Goal: Navigation & Orientation: Find specific page/section

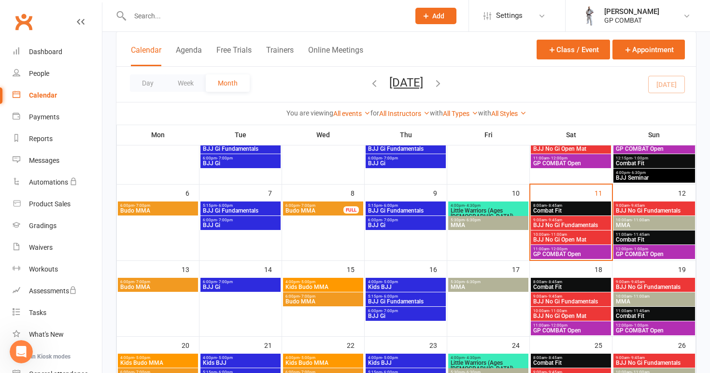
scroll to position [339, 0]
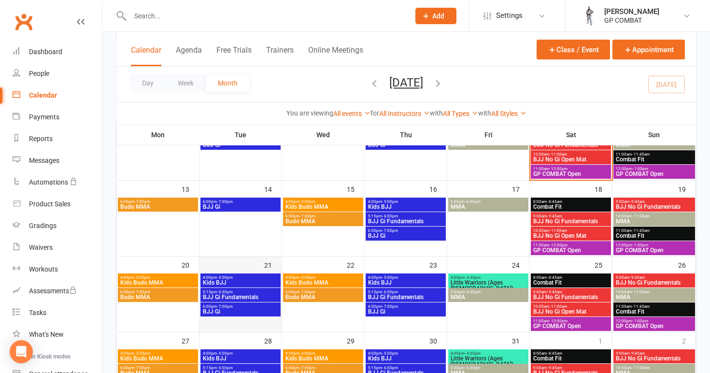
scroll to position [173, 0]
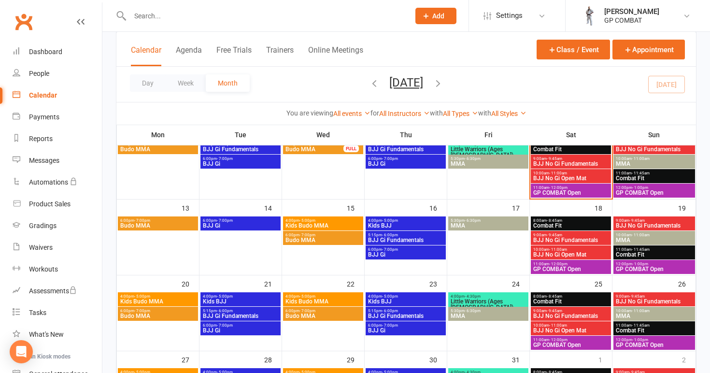
click at [327, 223] on span "Kids Budo MMA" at bounding box center [323, 226] width 76 height 6
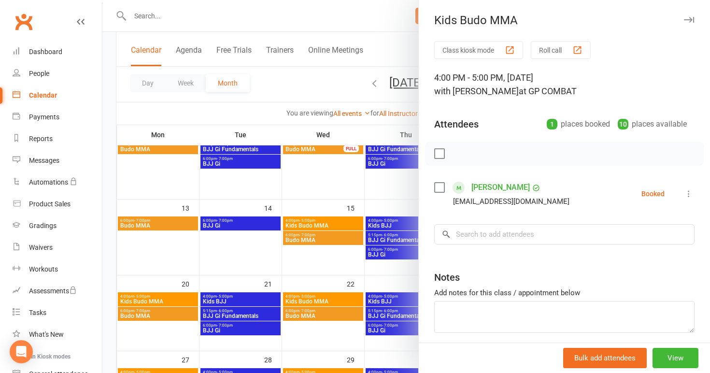
click at [328, 177] on div at bounding box center [406, 186] width 608 height 373
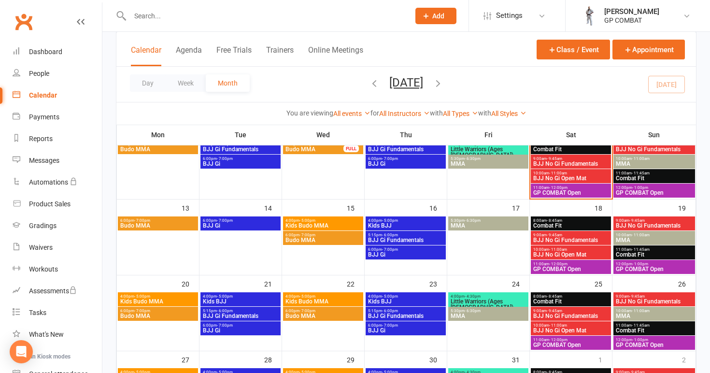
click at [326, 238] on span "Budo MMA" at bounding box center [323, 240] width 76 height 6
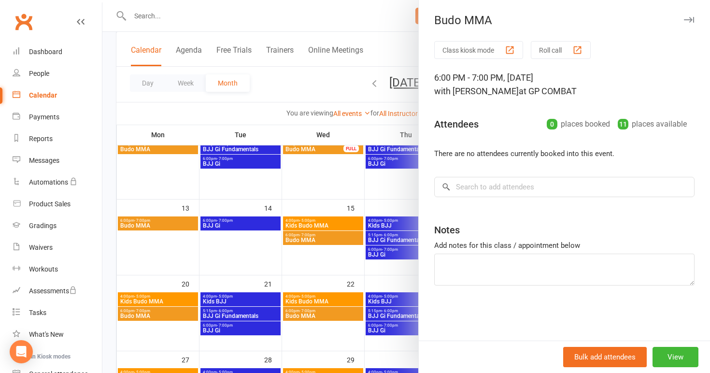
click at [348, 216] on div at bounding box center [406, 186] width 608 height 373
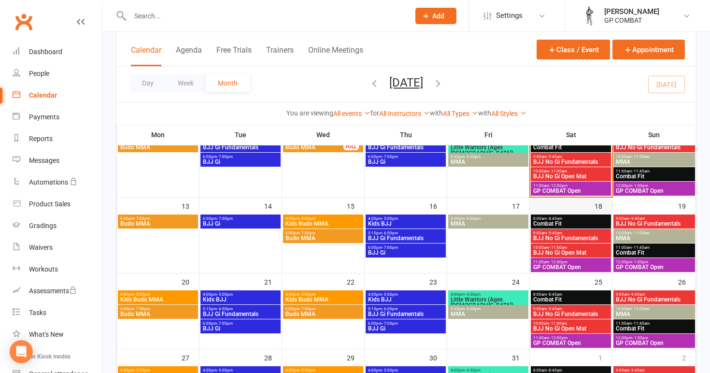
scroll to position [176, 0]
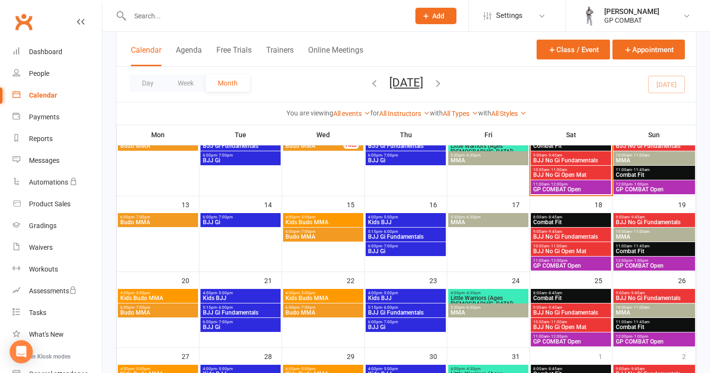
click at [568, 223] on span "Combat Fit" at bounding box center [571, 222] width 76 height 6
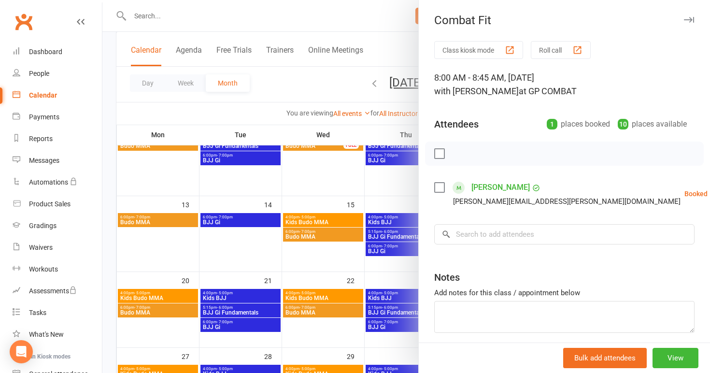
click at [379, 276] on div at bounding box center [406, 186] width 608 height 373
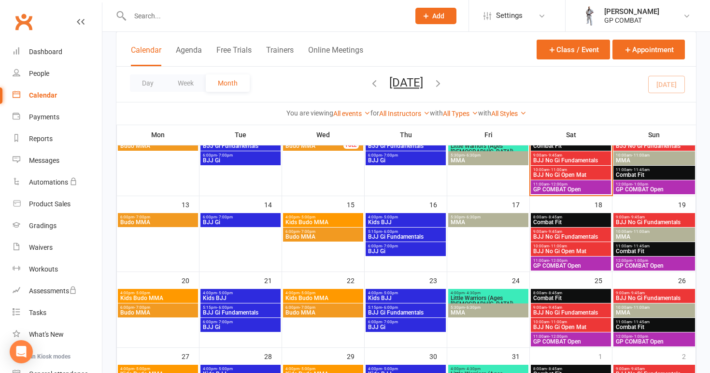
click at [577, 234] on span "BJJ No Gi Fundamentals" at bounding box center [571, 237] width 76 height 6
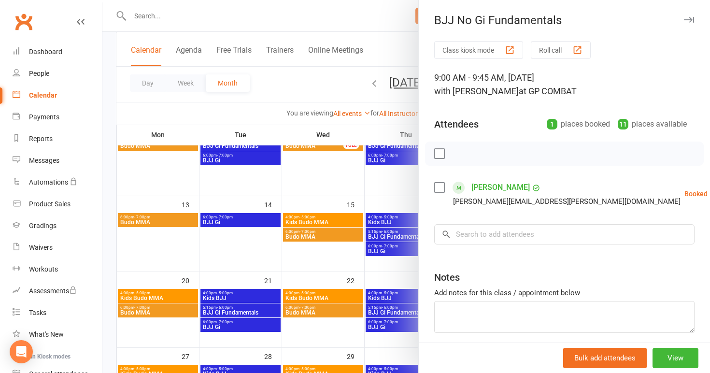
click at [376, 275] on div at bounding box center [406, 186] width 608 height 373
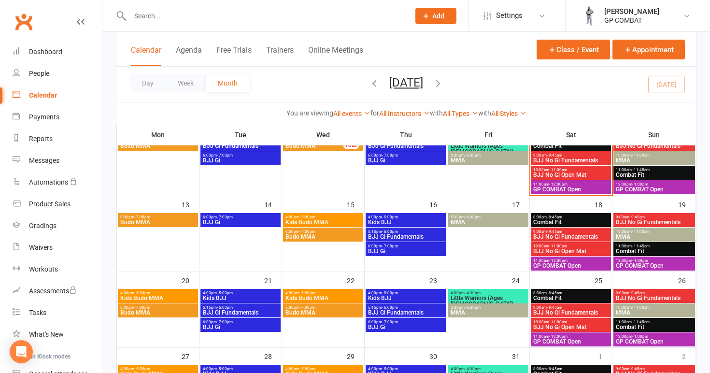
click at [563, 245] on span "- 11:00am" at bounding box center [558, 246] width 18 height 4
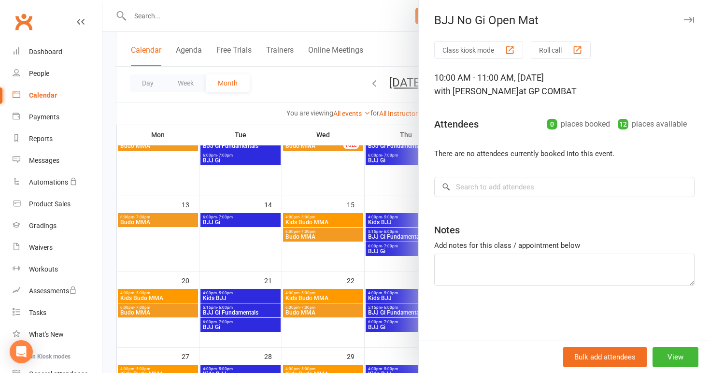
click at [383, 267] on div at bounding box center [406, 186] width 608 height 373
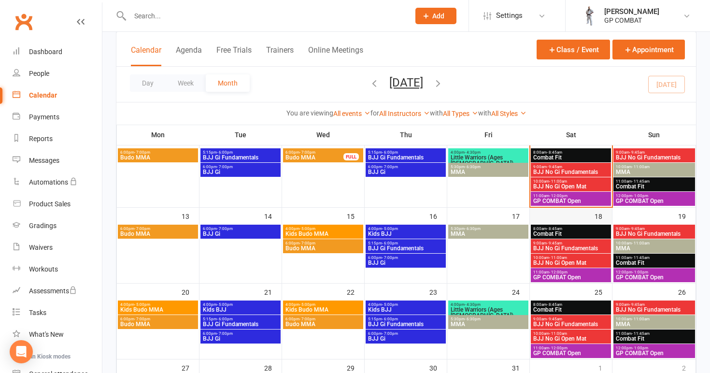
scroll to position [163, 0]
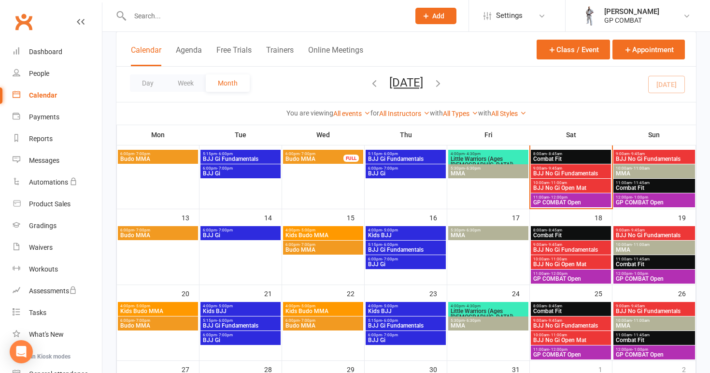
click at [569, 277] on span "GP COMBAT Open" at bounding box center [571, 279] width 76 height 6
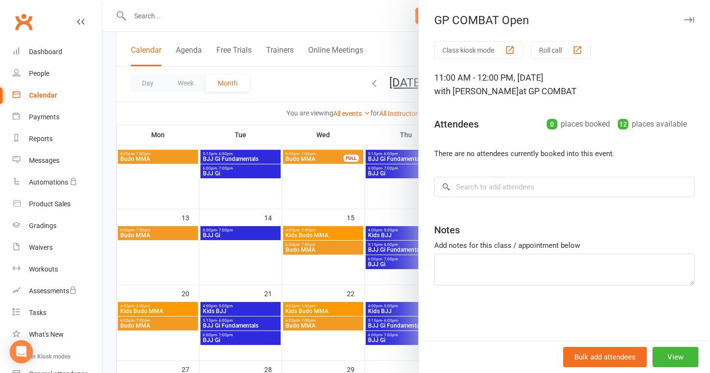
click at [372, 253] on div at bounding box center [406, 186] width 608 height 373
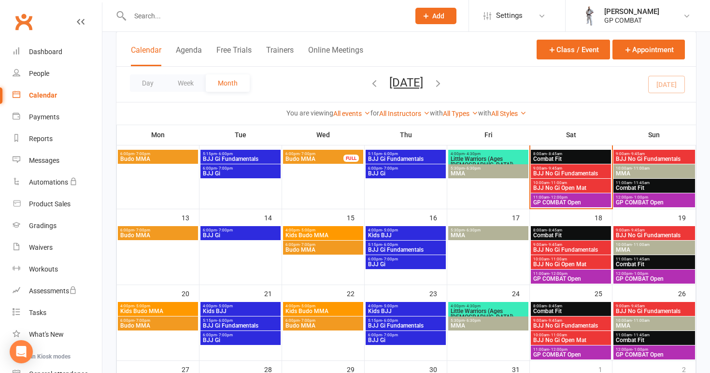
click at [562, 262] on span "BJJ No Gi Open Mat" at bounding box center [571, 264] width 76 height 6
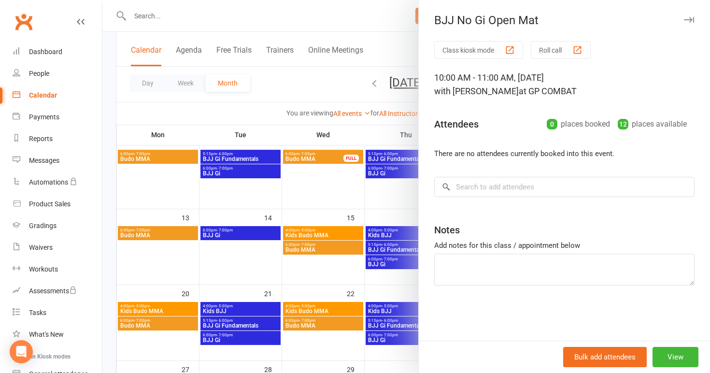
click at [396, 228] on div at bounding box center [406, 186] width 608 height 373
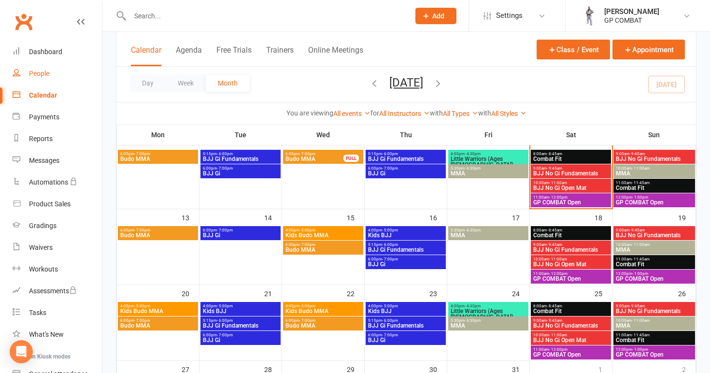
click at [64, 78] on link "People" at bounding box center [57, 74] width 89 height 22
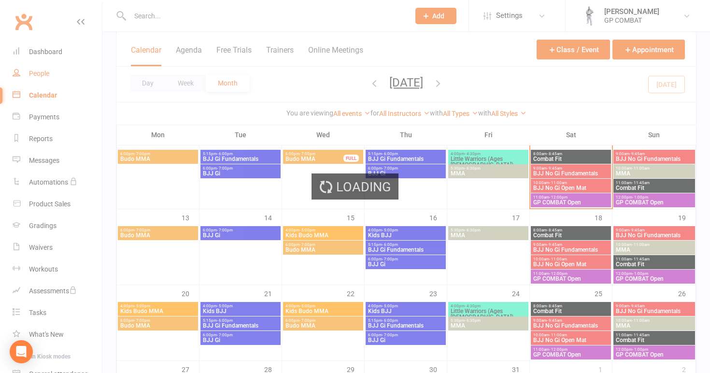
select select "100"
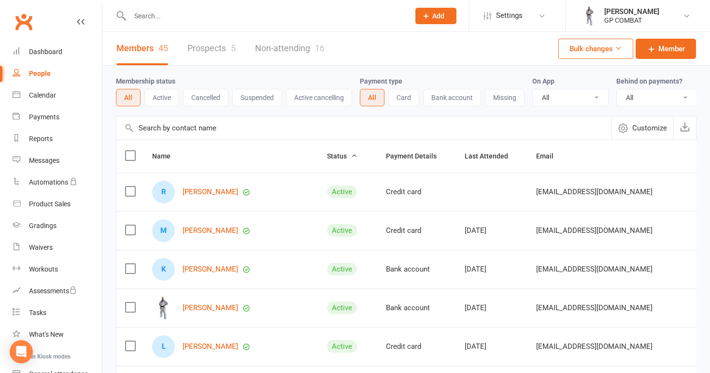
click at [165, 98] on button "Active" at bounding box center [161, 97] width 35 height 17
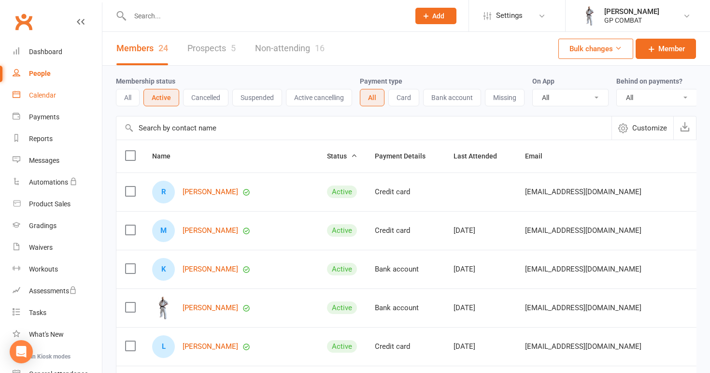
click at [48, 100] on link "Calendar" at bounding box center [57, 96] width 89 height 22
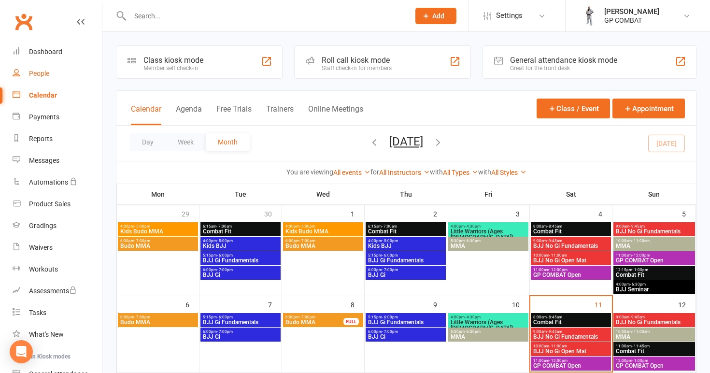
click at [52, 73] on link "People" at bounding box center [57, 74] width 89 height 22
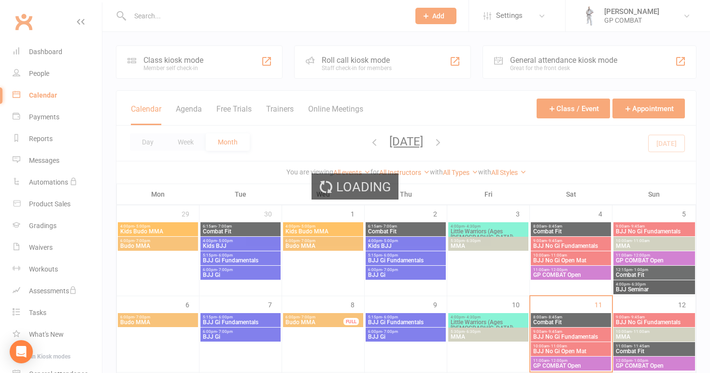
select select "100"
